Goal: Entertainment & Leisure: Consume media (video, audio)

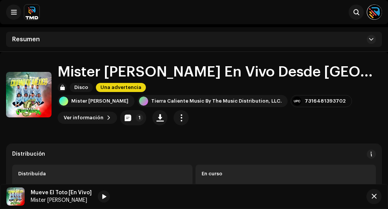
scroll to position [192, 0]
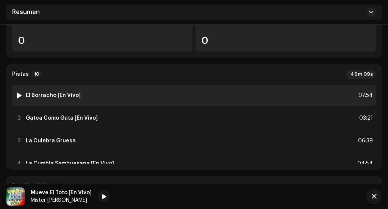
click at [19, 95] on div at bounding box center [19, 95] width 6 height 6
click at [18, 93] on div at bounding box center [19, 95] width 6 height 6
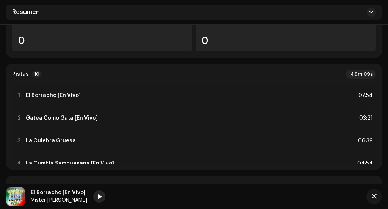
click at [99, 197] on div at bounding box center [99, 196] width 12 height 12
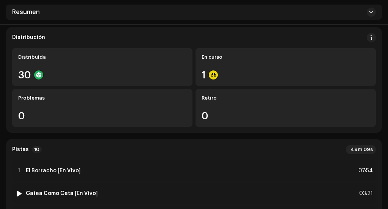
scroll to position [220, 0]
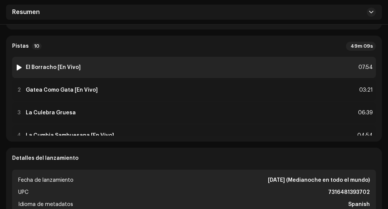
click at [20, 64] on div at bounding box center [19, 67] width 6 height 6
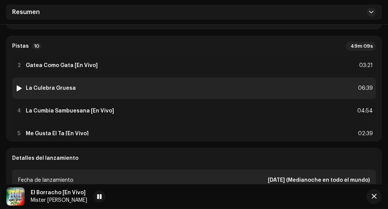
scroll to position [30, 0]
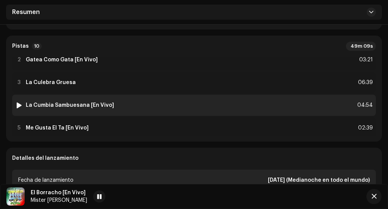
click at [19, 105] on div at bounding box center [19, 105] width 6 height 6
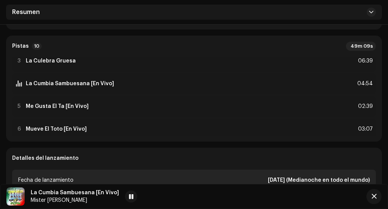
scroll to position [55, 0]
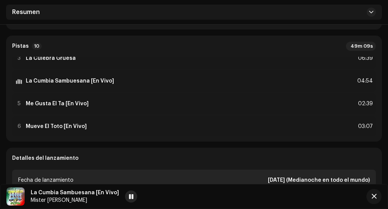
click at [130, 198] on div at bounding box center [131, 196] width 12 height 12
